Goal: Information Seeking & Learning: Learn about a topic

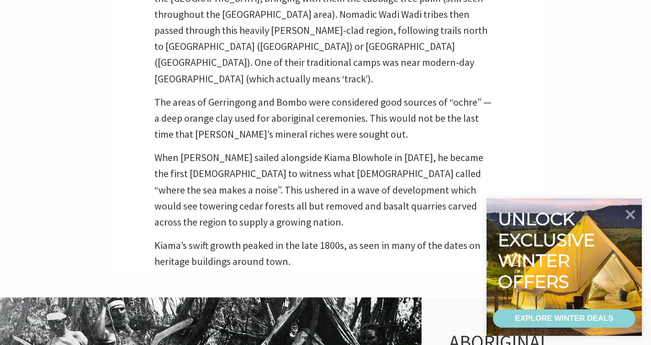
scroll to position [408, 0]
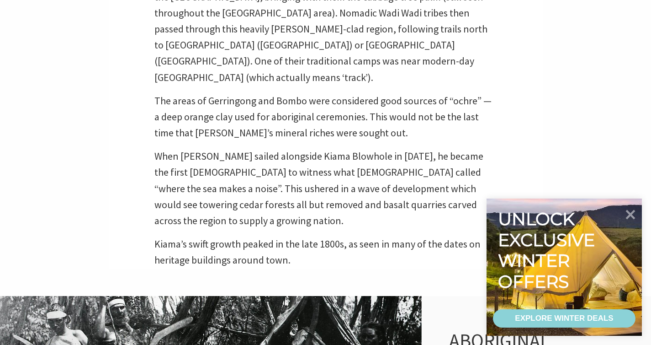
click at [408, 148] on p "When [PERSON_NAME] sailed alongside Kiama Blowhole in [DATE], he became the fir…" at bounding box center [325, 188] width 343 height 80
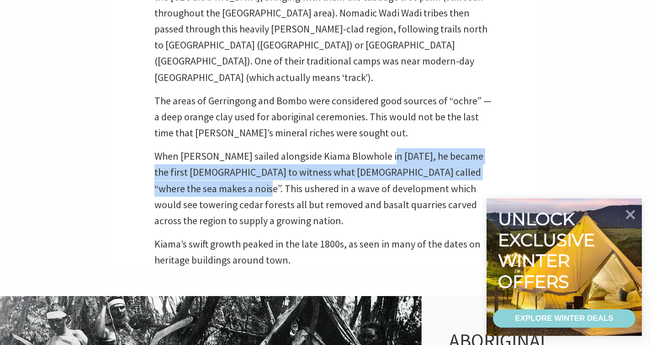
drag, startPoint x: 408, startPoint y: 137, endPoint x: 230, endPoint y: 175, distance: 181.2
click at [230, 174] on p "When [PERSON_NAME] sailed alongside Kiama Blowhole in [DATE], he became the fir…" at bounding box center [325, 188] width 343 height 80
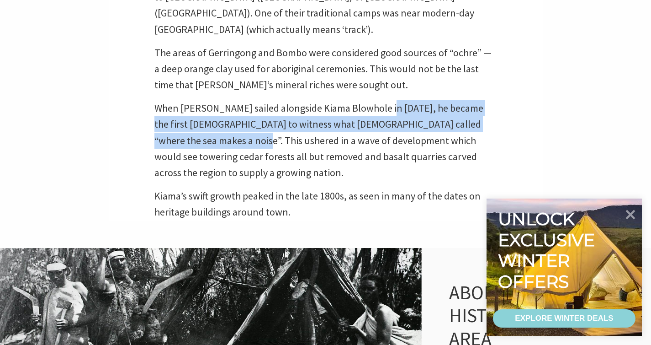
scroll to position [457, 0]
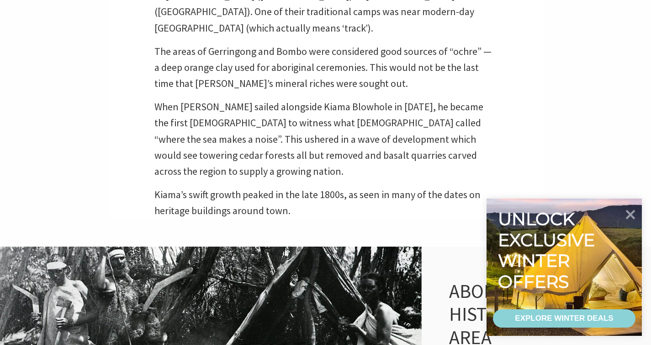
click at [307, 122] on p "When [PERSON_NAME] sailed alongside Kiama Blowhole in [DATE], he became the fir…" at bounding box center [325, 139] width 343 height 80
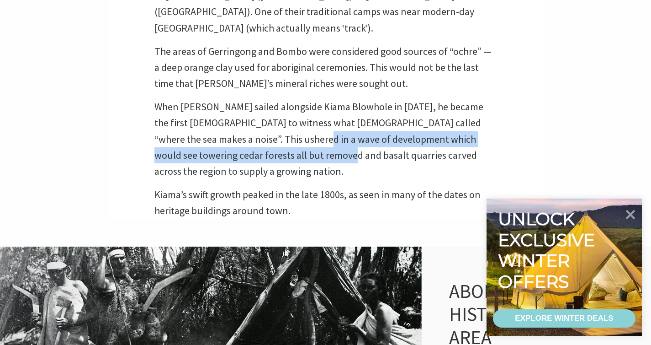
drag, startPoint x: 307, startPoint y: 122, endPoint x: 317, endPoint y: 136, distance: 17.6
click at [317, 136] on p "When [PERSON_NAME] sailed alongside Kiama Blowhole in [DATE], he became the fir…" at bounding box center [325, 139] width 343 height 80
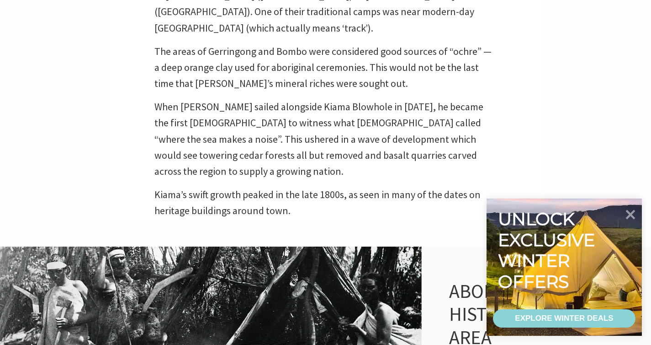
click at [317, 137] on p "When [PERSON_NAME] sailed alongside Kiama Blowhole in [DATE], he became the fir…" at bounding box center [325, 139] width 343 height 80
drag, startPoint x: 317, startPoint y: 138, endPoint x: 392, endPoint y: 135, distance: 75.0
click at [392, 136] on p "When [PERSON_NAME] sailed alongside Kiama Blowhole in [DATE], he became the fir…" at bounding box center [325, 139] width 343 height 80
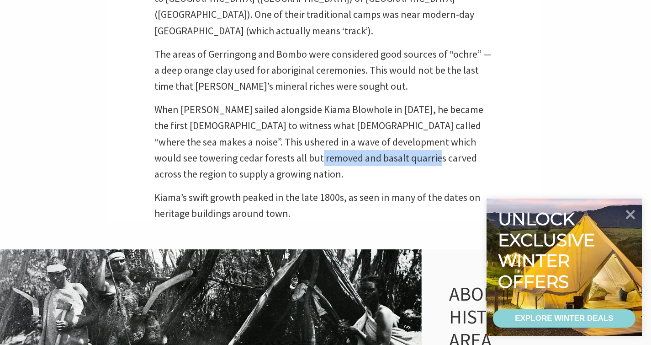
scroll to position [451, 0]
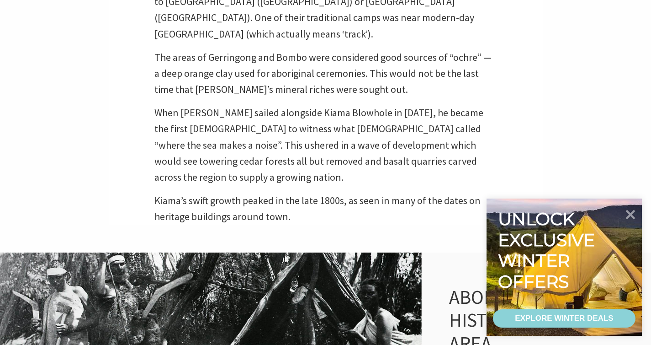
click at [230, 143] on p "When [PERSON_NAME] sailed alongside Kiama Blowhole in [DATE], he became the fir…" at bounding box center [325, 145] width 343 height 80
drag, startPoint x: 230, startPoint y: 143, endPoint x: 244, endPoint y: 143, distance: 14.2
click at [244, 143] on p "When [PERSON_NAME] sailed alongside Kiama Blowhole in [DATE], he became the fir…" at bounding box center [325, 145] width 343 height 80
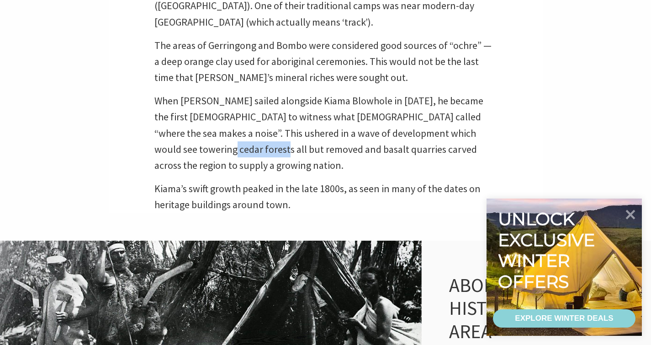
scroll to position [473, 0]
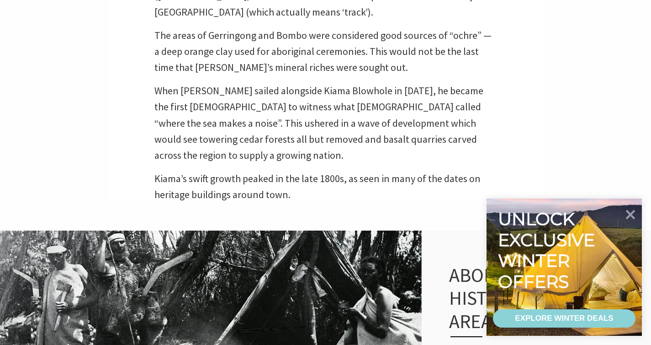
click at [381, 106] on p "When [PERSON_NAME] sailed alongside Kiama Blowhole in [DATE], he became the fir…" at bounding box center [325, 123] width 343 height 80
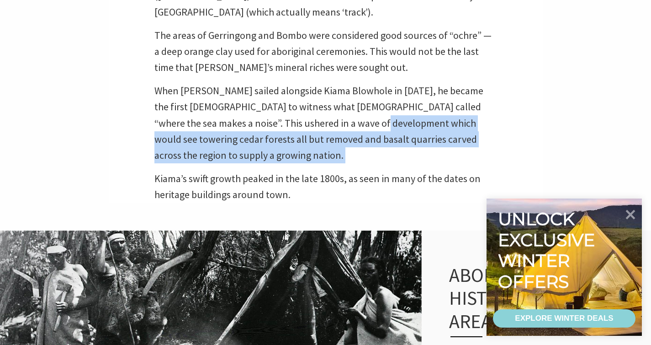
drag, startPoint x: 381, startPoint y: 106, endPoint x: 439, endPoint y: 134, distance: 64.2
click at [439, 134] on p "When [PERSON_NAME] sailed alongside Kiama Blowhole in [DATE], he became the fir…" at bounding box center [325, 123] width 343 height 80
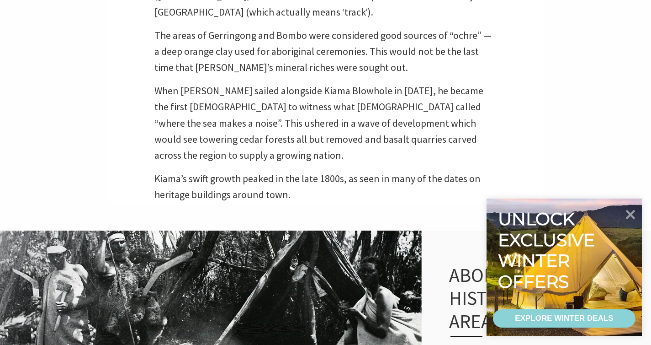
click at [280, 107] on p "When [PERSON_NAME] sailed alongside Kiama Blowhole in [DATE], he became the fir…" at bounding box center [325, 123] width 343 height 80
click at [415, 83] on p "When [PERSON_NAME] sailed alongside Kiama Blowhole in [DATE], he became the fir…" at bounding box center [325, 123] width 343 height 80
drag, startPoint x: 415, startPoint y: 74, endPoint x: 447, endPoint y: 76, distance: 32.5
click at [447, 83] on p "When [PERSON_NAME] sailed alongside Kiama Blowhole in [DATE], he became the fir…" at bounding box center [325, 123] width 343 height 80
click at [443, 83] on p "When [PERSON_NAME] sailed alongside Kiama Blowhole in [DATE], he became the fir…" at bounding box center [325, 123] width 343 height 80
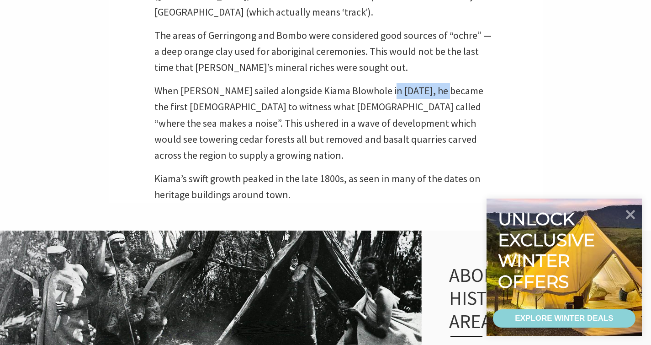
drag, startPoint x: 443, startPoint y: 75, endPoint x: 418, endPoint y: 74, distance: 25.6
click at [418, 83] on p "When [PERSON_NAME] sailed alongside Kiama Blowhole in [DATE], he became the fir…" at bounding box center [325, 123] width 343 height 80
click at [278, 109] on p "When [PERSON_NAME] sailed alongside Kiama Blowhole in [DATE], he became the fir…" at bounding box center [325, 123] width 343 height 80
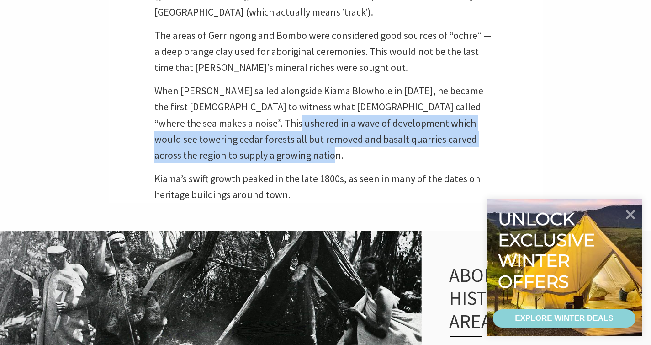
copy p "ushered in a wave of development which would see towering cedar forests all but…"
drag, startPoint x: 278, startPoint y: 110, endPoint x: 290, endPoint y: 133, distance: 26.2
click at [290, 133] on p "When [PERSON_NAME] sailed alongside Kiama Blowhole in [DATE], he became the fir…" at bounding box center [325, 123] width 343 height 80
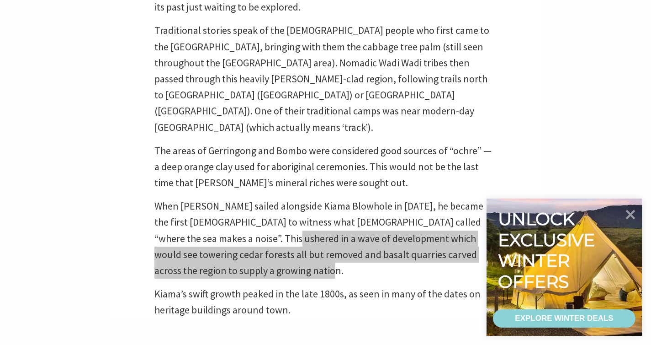
scroll to position [355, 0]
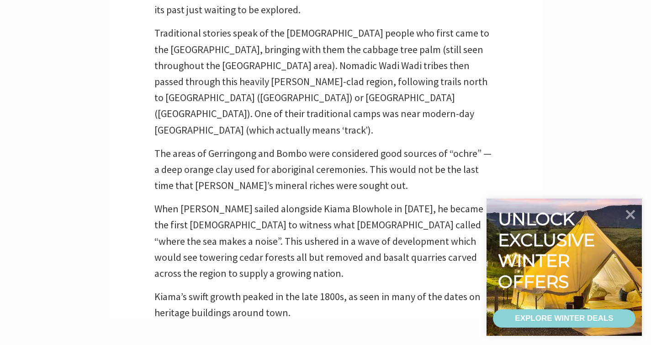
click at [230, 145] on p "The areas of Gerringong and Bombo were considered good sources of “ochre” — a d…" at bounding box center [325, 169] width 343 height 48
click at [351, 145] on p "The areas of Gerringong and Bombo were considered good sources of “ochre” — a d…" at bounding box center [325, 169] width 343 height 48
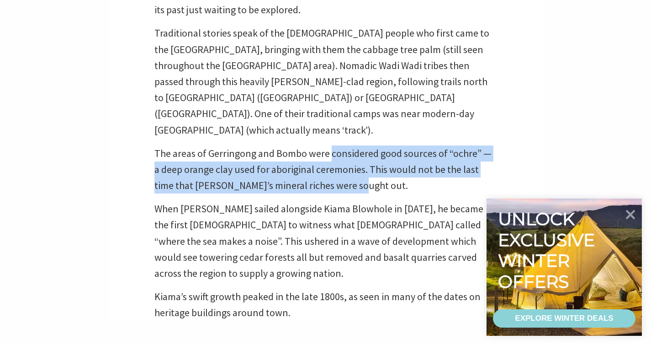
drag, startPoint x: 351, startPoint y: 139, endPoint x: 332, endPoint y: 167, distance: 33.8
click at [332, 168] on p "The areas of Gerringong and Bombo were considered good sources of “ochre” — a d…" at bounding box center [325, 169] width 343 height 48
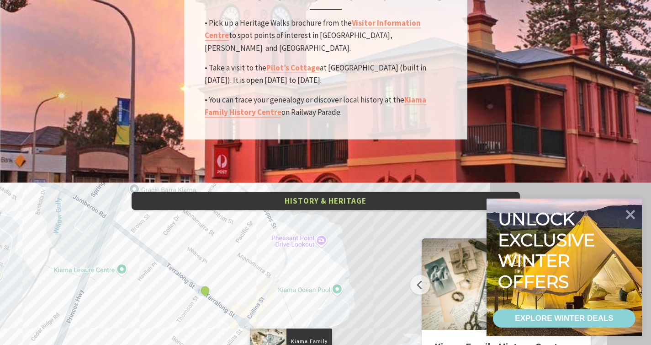
scroll to position [1813, 0]
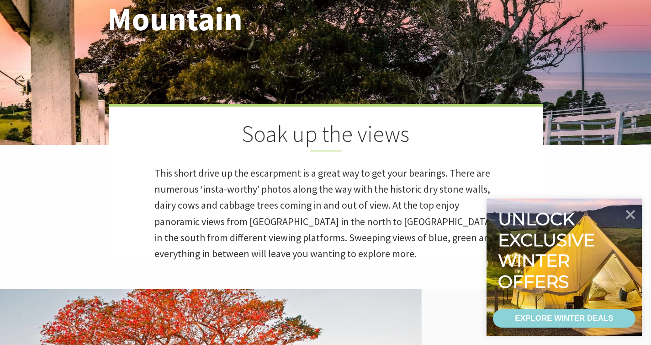
scroll to position [106, 0]
